Goal: Complete application form

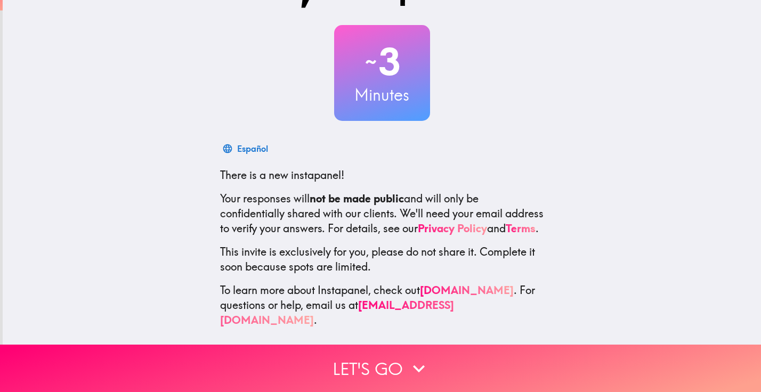
scroll to position [51, 0]
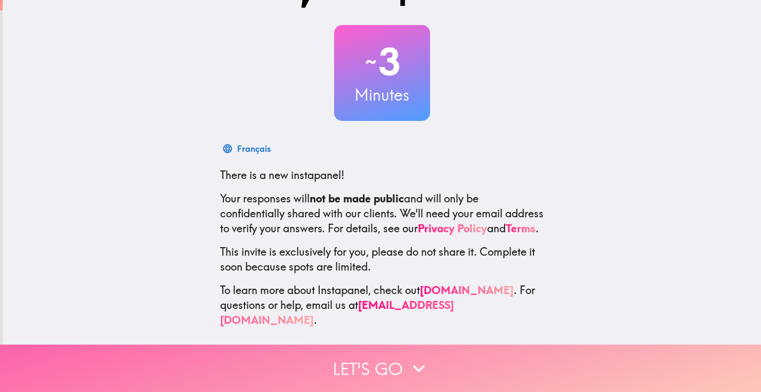
click at [422, 368] on icon "button" at bounding box center [418, 368] width 23 height 23
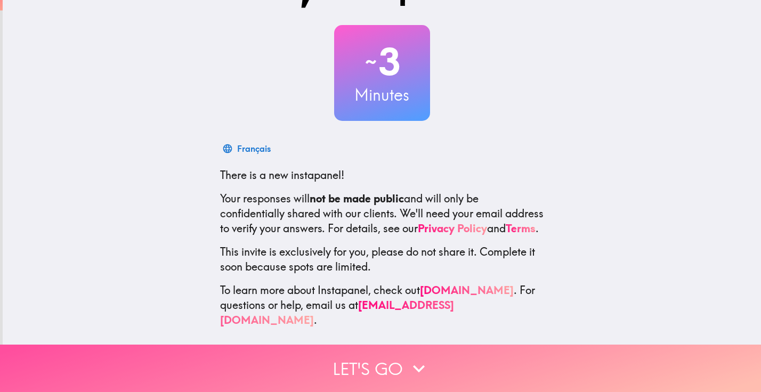
scroll to position [0, 0]
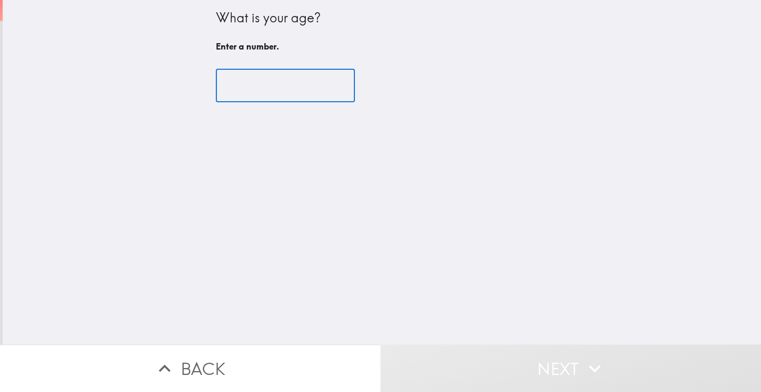
click at [280, 85] on input "number" at bounding box center [285, 85] width 139 height 33
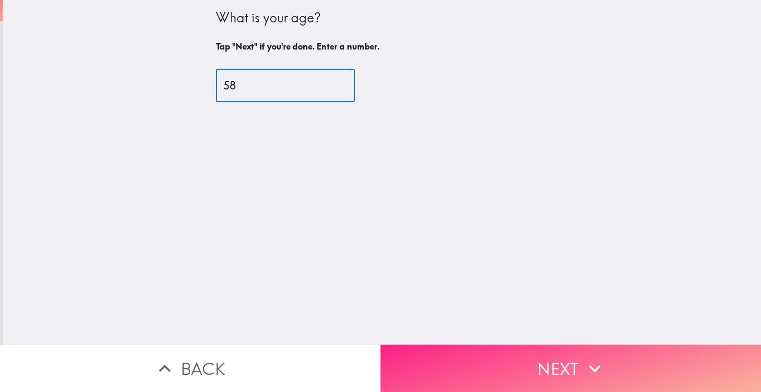
type input "58"
click at [520, 357] on button "Next" at bounding box center [571, 368] width 381 height 47
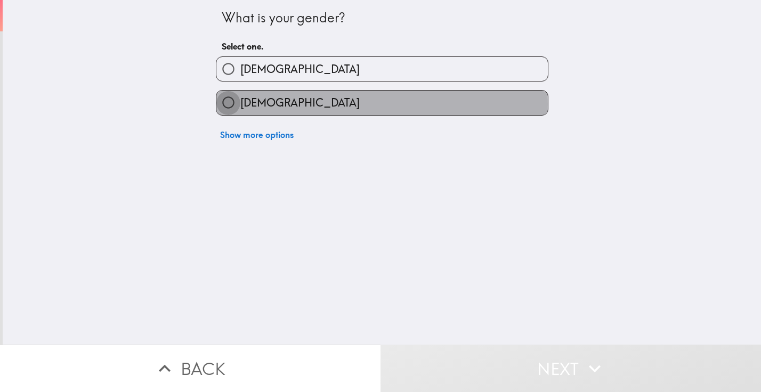
click at [219, 105] on input "[DEMOGRAPHIC_DATA]" at bounding box center [229, 103] width 24 height 24
radio input "true"
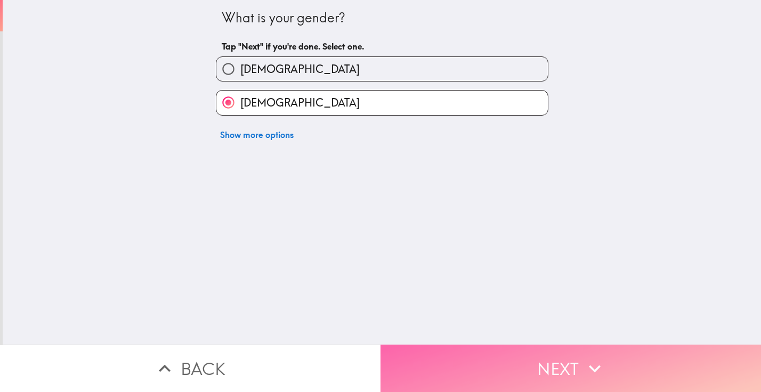
click at [506, 355] on button "Next" at bounding box center [571, 368] width 381 height 47
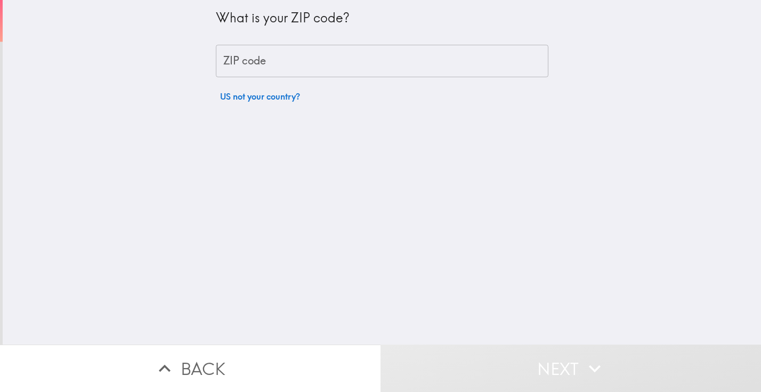
click at [284, 66] on input "ZIP code" at bounding box center [382, 61] width 333 height 33
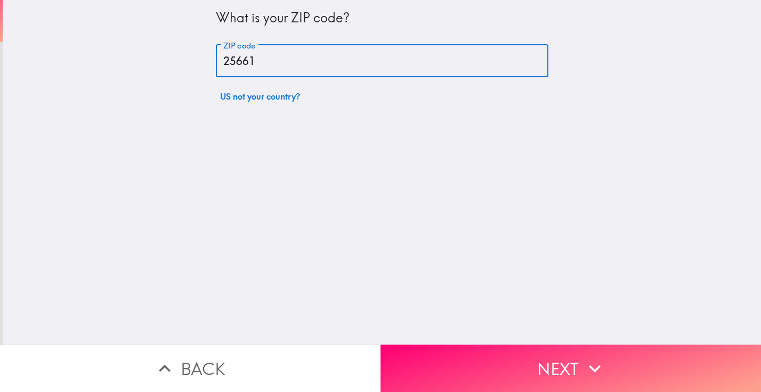
type input "25661"
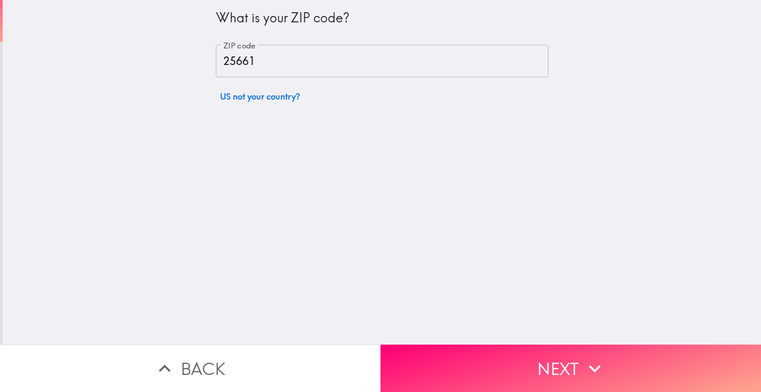
click at [689, 166] on div "What is your ZIP code? ZIP code 25661 ZIP code US not your country?" at bounding box center [382, 172] width 759 height 345
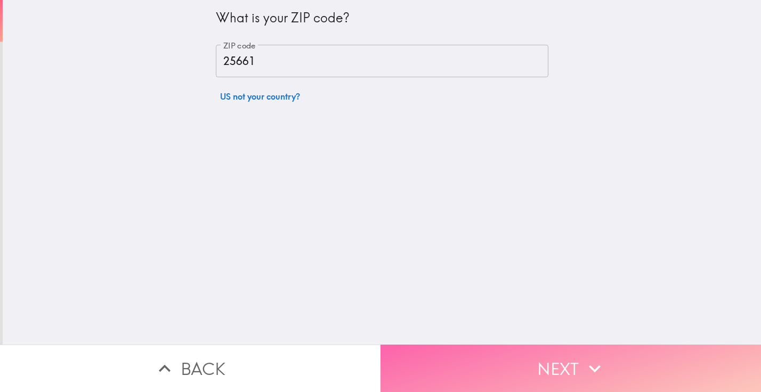
click at [525, 361] on button "Next" at bounding box center [571, 368] width 381 height 47
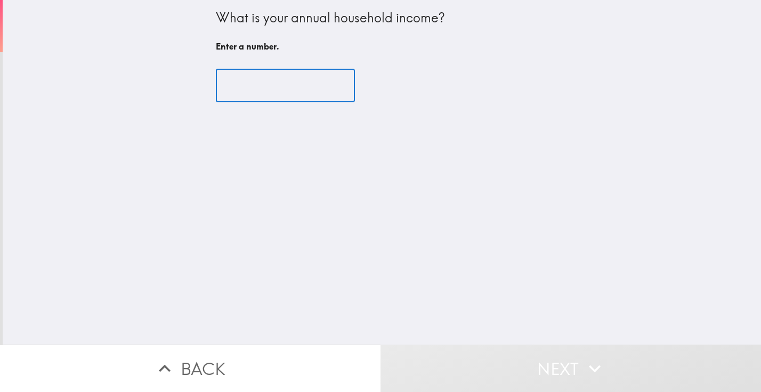
click at [309, 87] on input "number" at bounding box center [285, 85] width 139 height 33
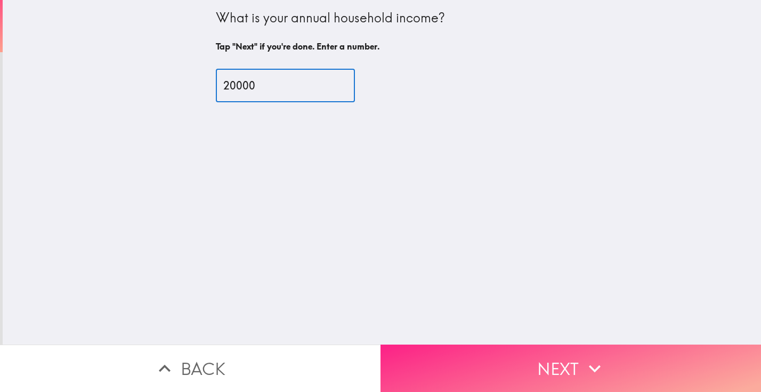
type input "20000"
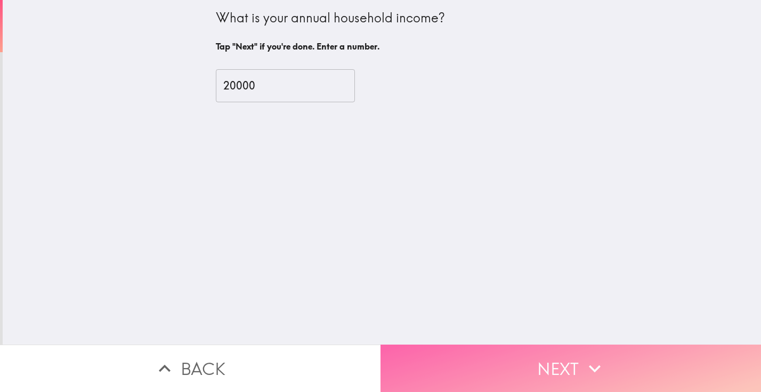
click at [502, 365] on button "Next" at bounding box center [571, 368] width 381 height 47
